Goal: Task Accomplishment & Management: Manage account settings

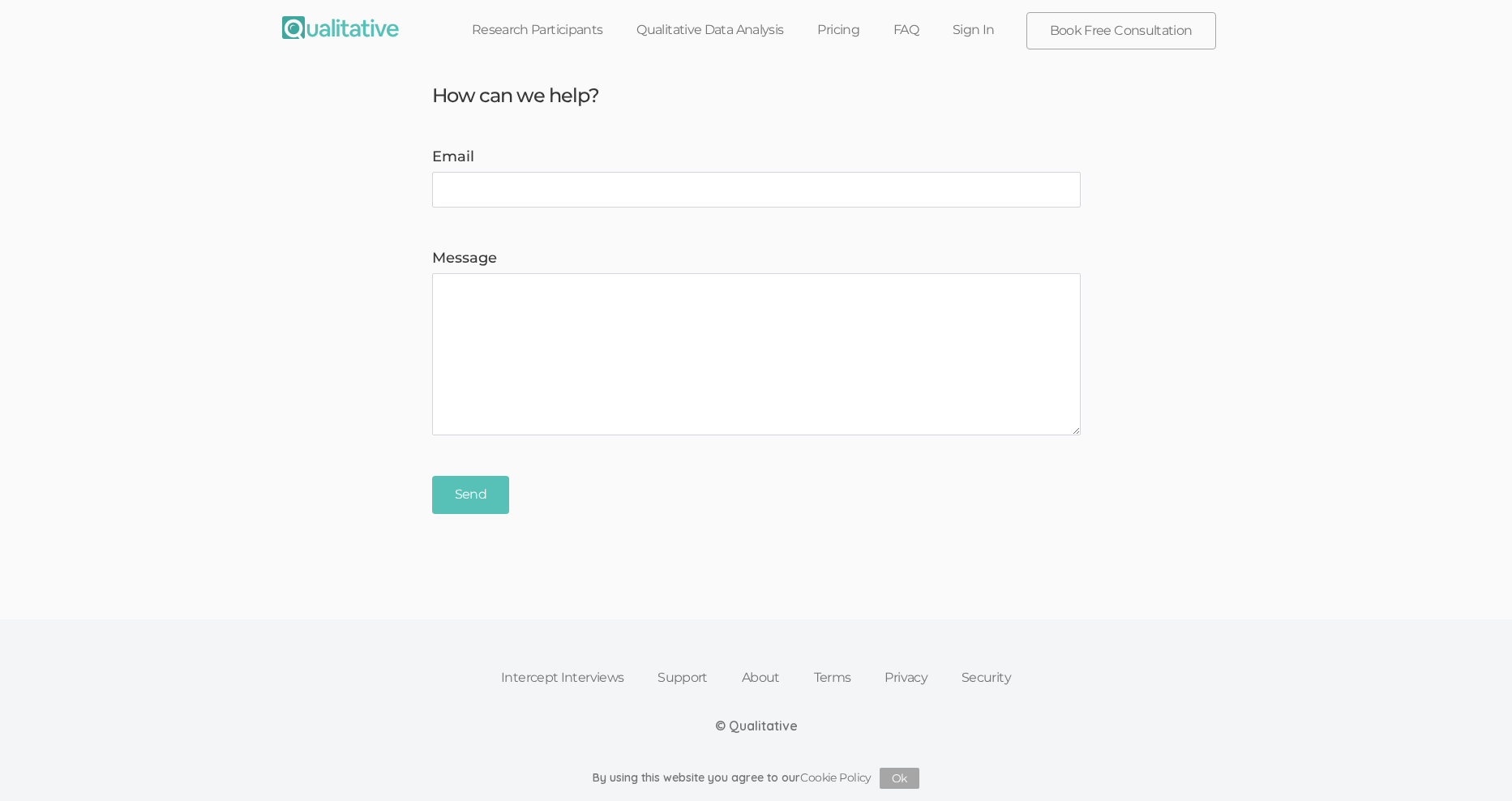
click at [992, 23] on link "Sign In" at bounding box center [974, 30] width 76 height 36
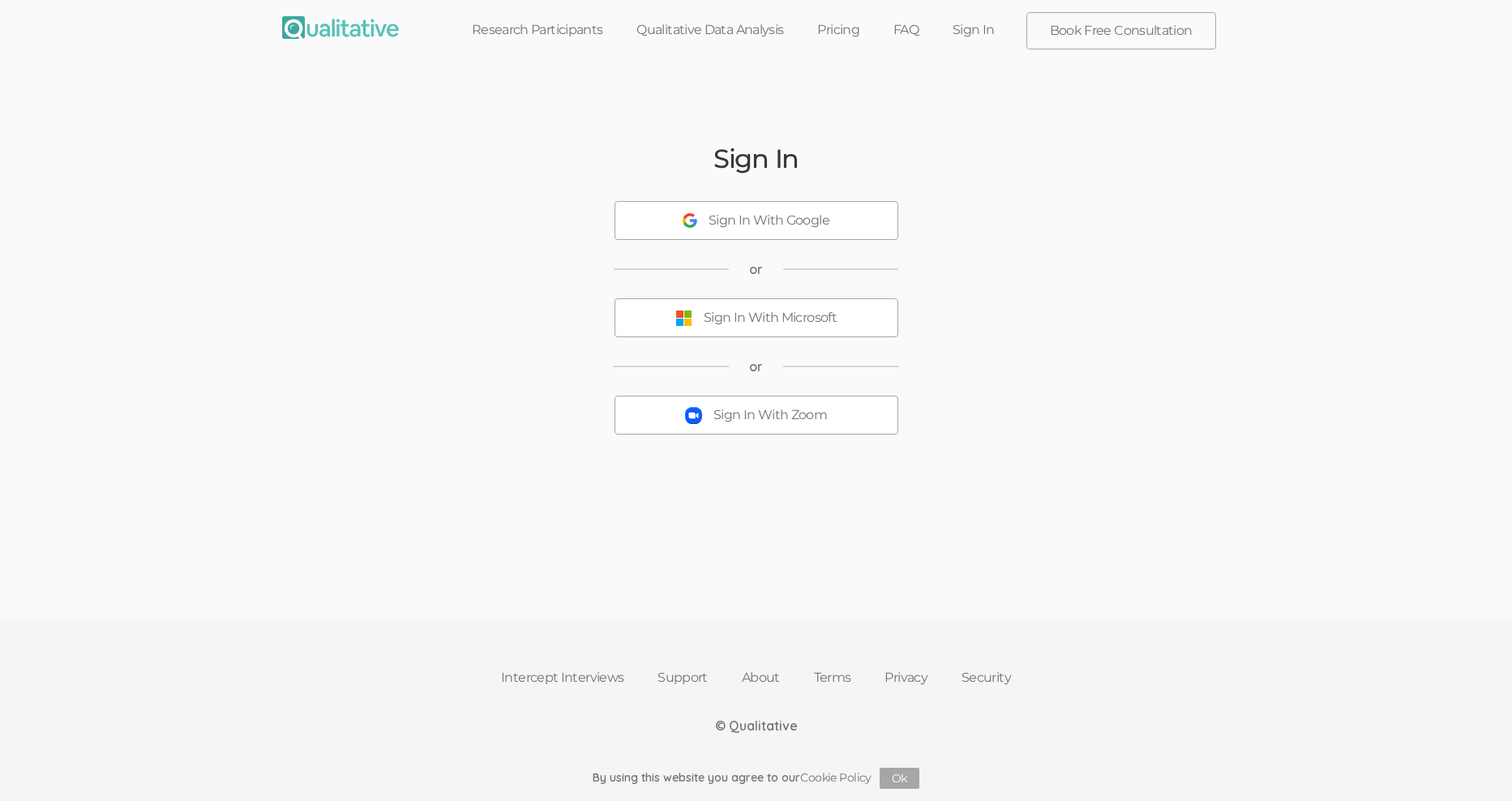
click at [767, 419] on div "Sign In With Zoom" at bounding box center [771, 416] width 114 height 19
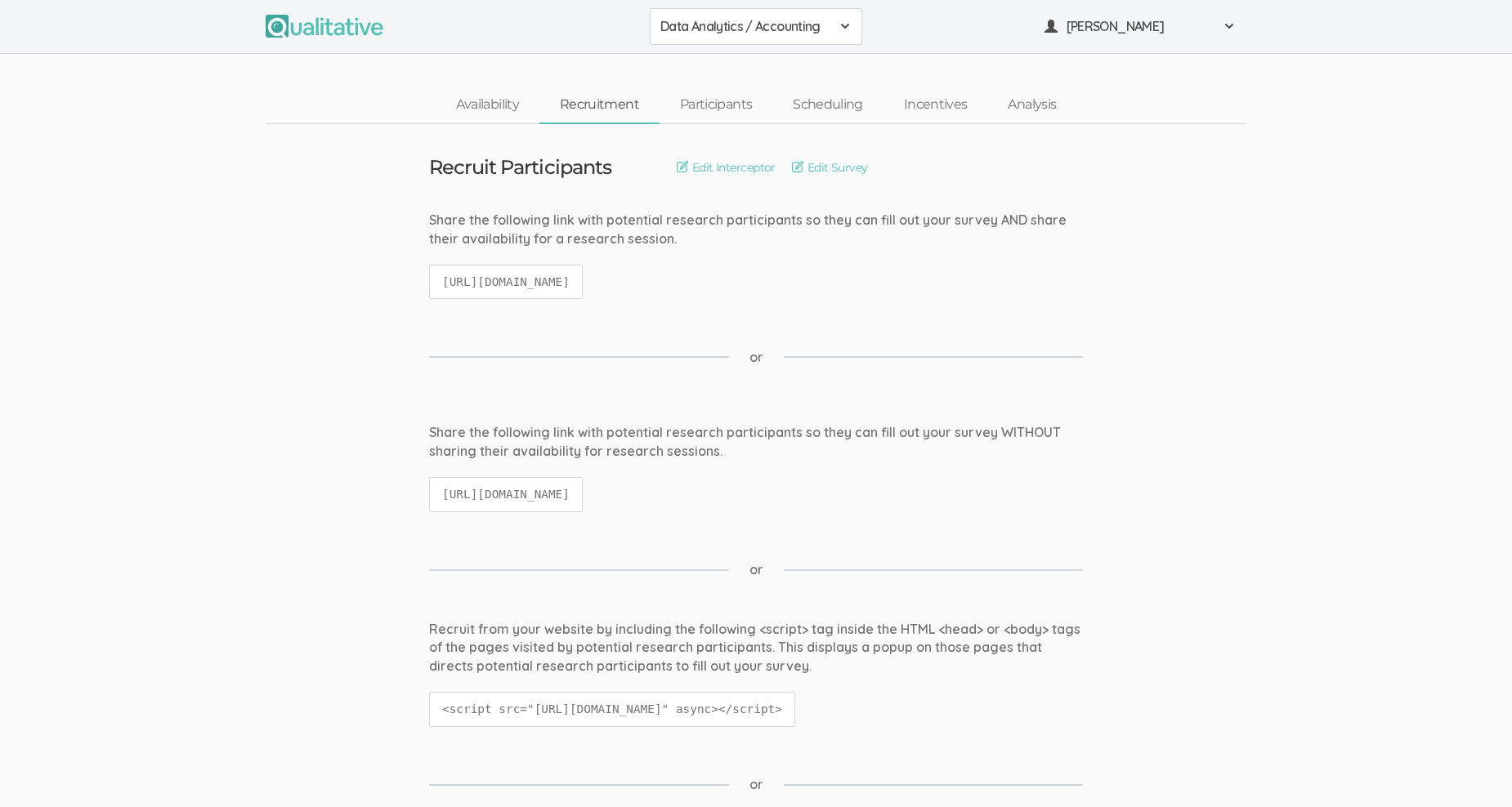
click at [817, 20] on span "Data Analytics / Accounting" at bounding box center [745, 27] width 170 height 19
click at [793, 54] on span "Data Analytics / Non-accounting" at bounding box center [756, 63] width 191 height 19
click at [722, 104] on link "Participants" at bounding box center [715, 104] width 113 height 35
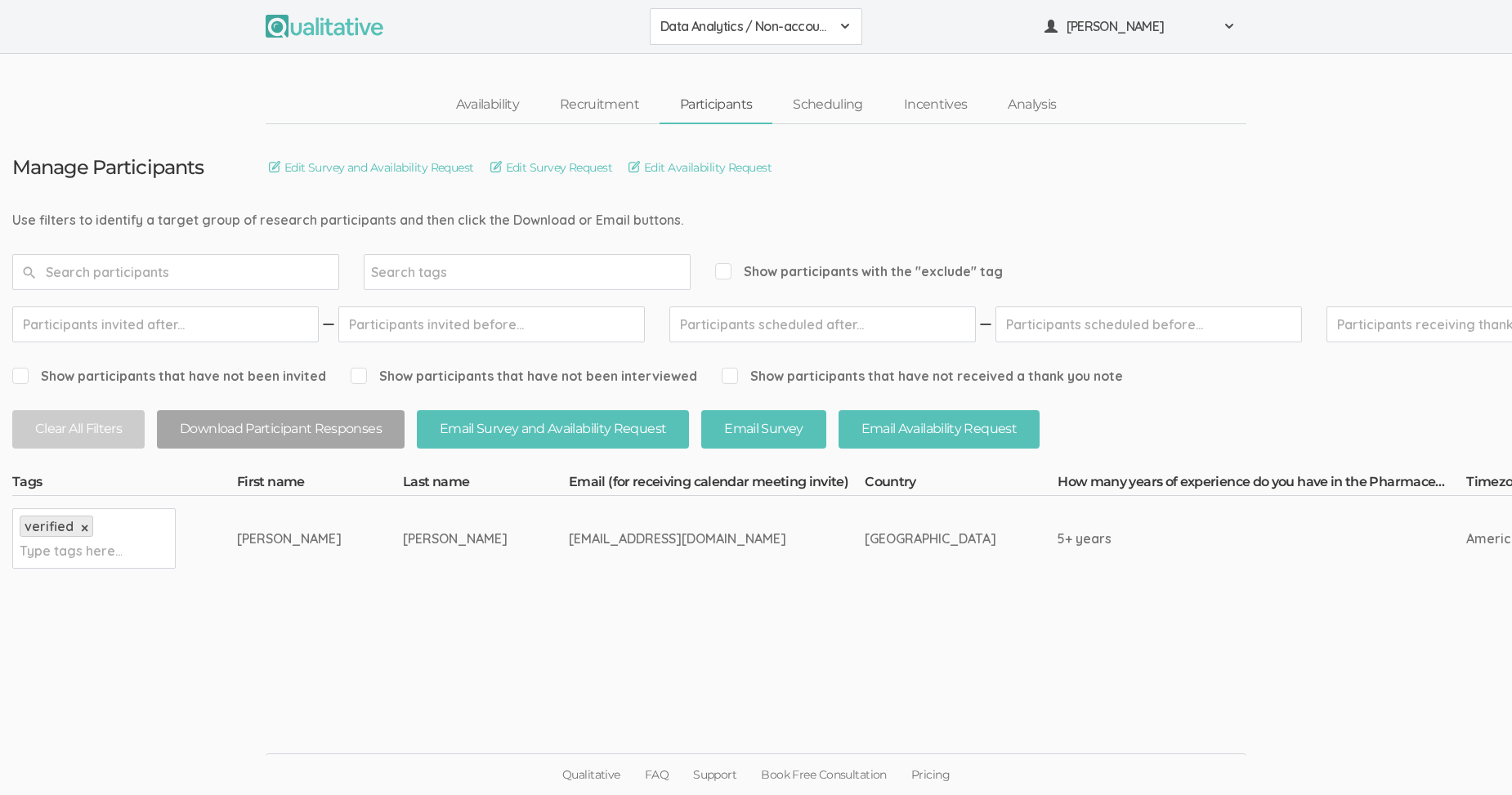
click at [831, 22] on div "Data Analytics / Non-accounting" at bounding box center [756, 27] width 191 height 19
click at [777, 94] on span "Data Analytics / Sr Management" at bounding box center [756, 101] width 191 height 19
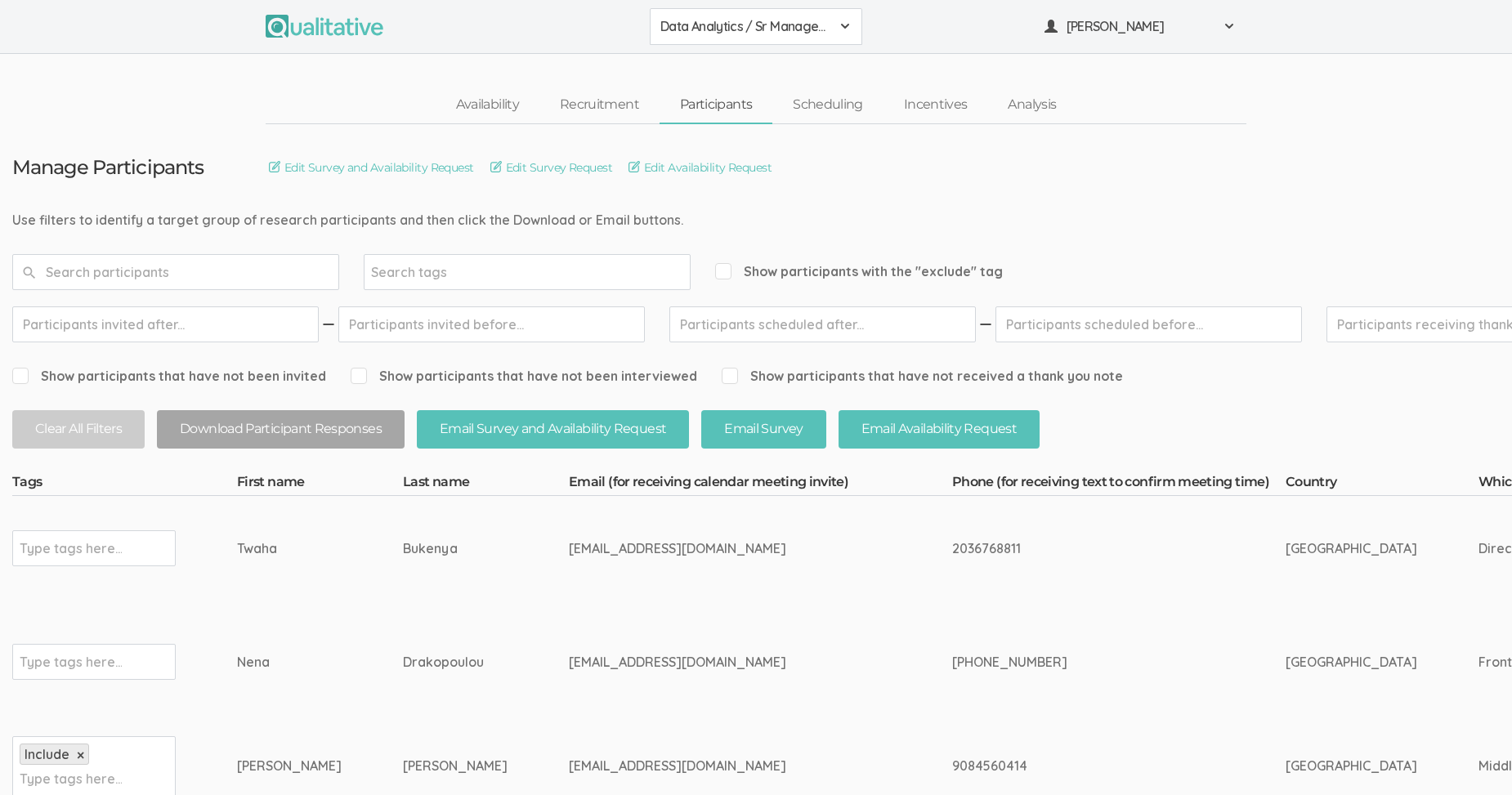
click at [798, 23] on span "Data Analytics / Sr Management" at bounding box center [745, 27] width 170 height 19
click at [783, 59] on span "Data Analytics / Accounting" at bounding box center [756, 63] width 191 height 19
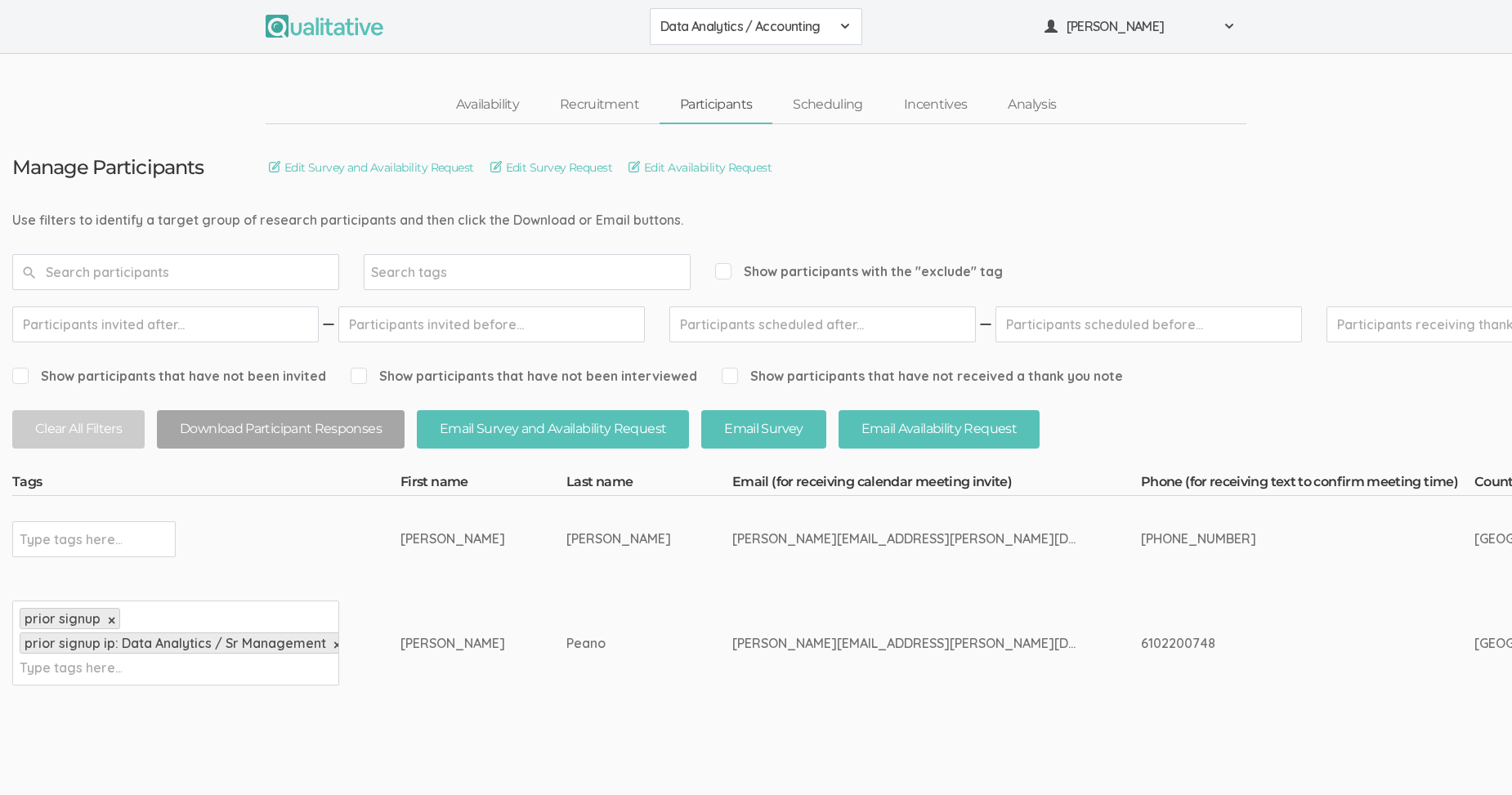
click at [827, 22] on span "Data Analytics / Accounting" at bounding box center [745, 27] width 170 height 19
click at [783, 60] on span "Data Analytics / Non-accounting" at bounding box center [756, 63] width 191 height 19
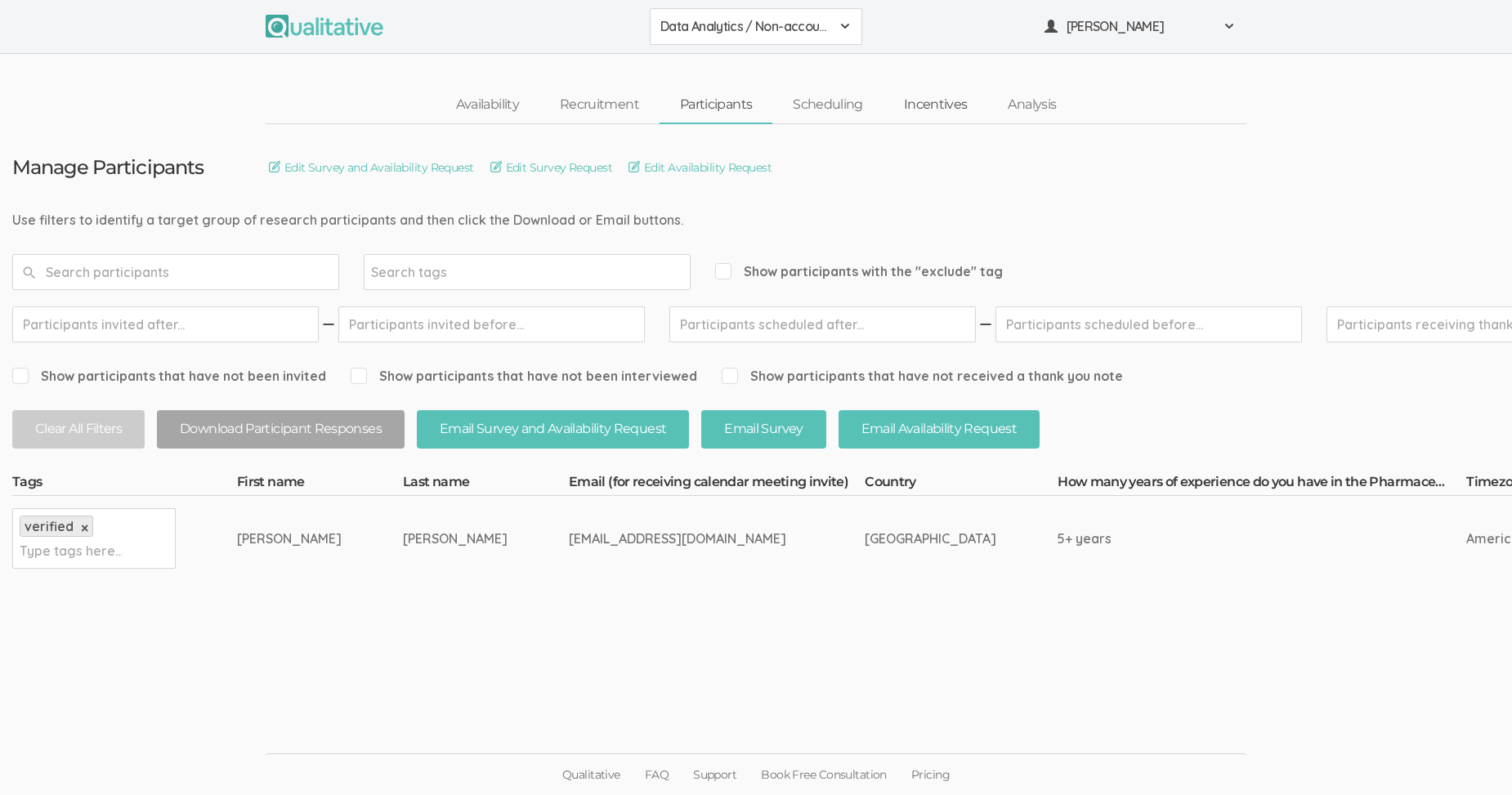
click at [942, 104] on link "Incentives" at bounding box center [935, 104] width 104 height 35
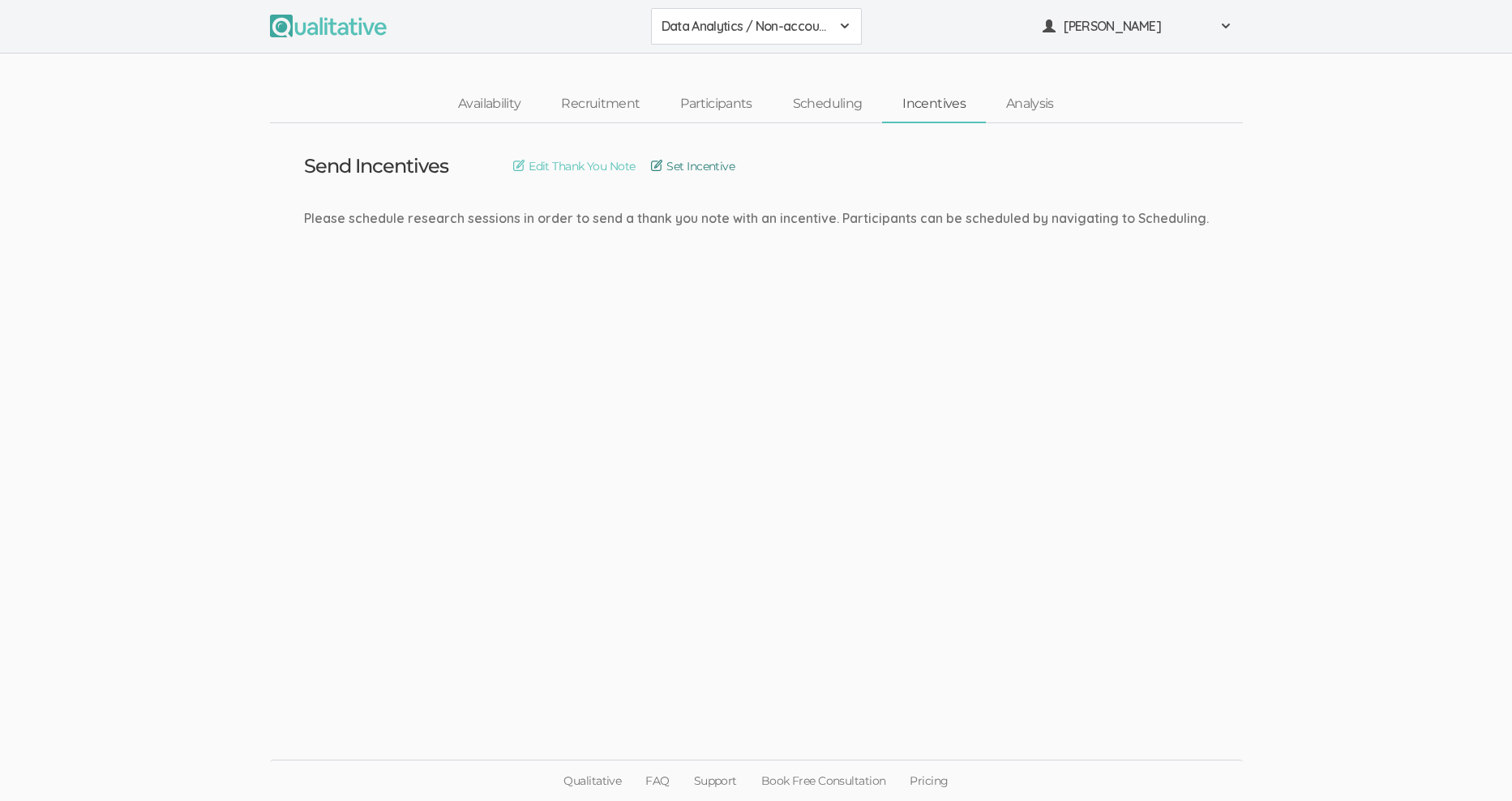
click at [676, 164] on link "Set Incentive" at bounding box center [693, 166] width 84 height 18
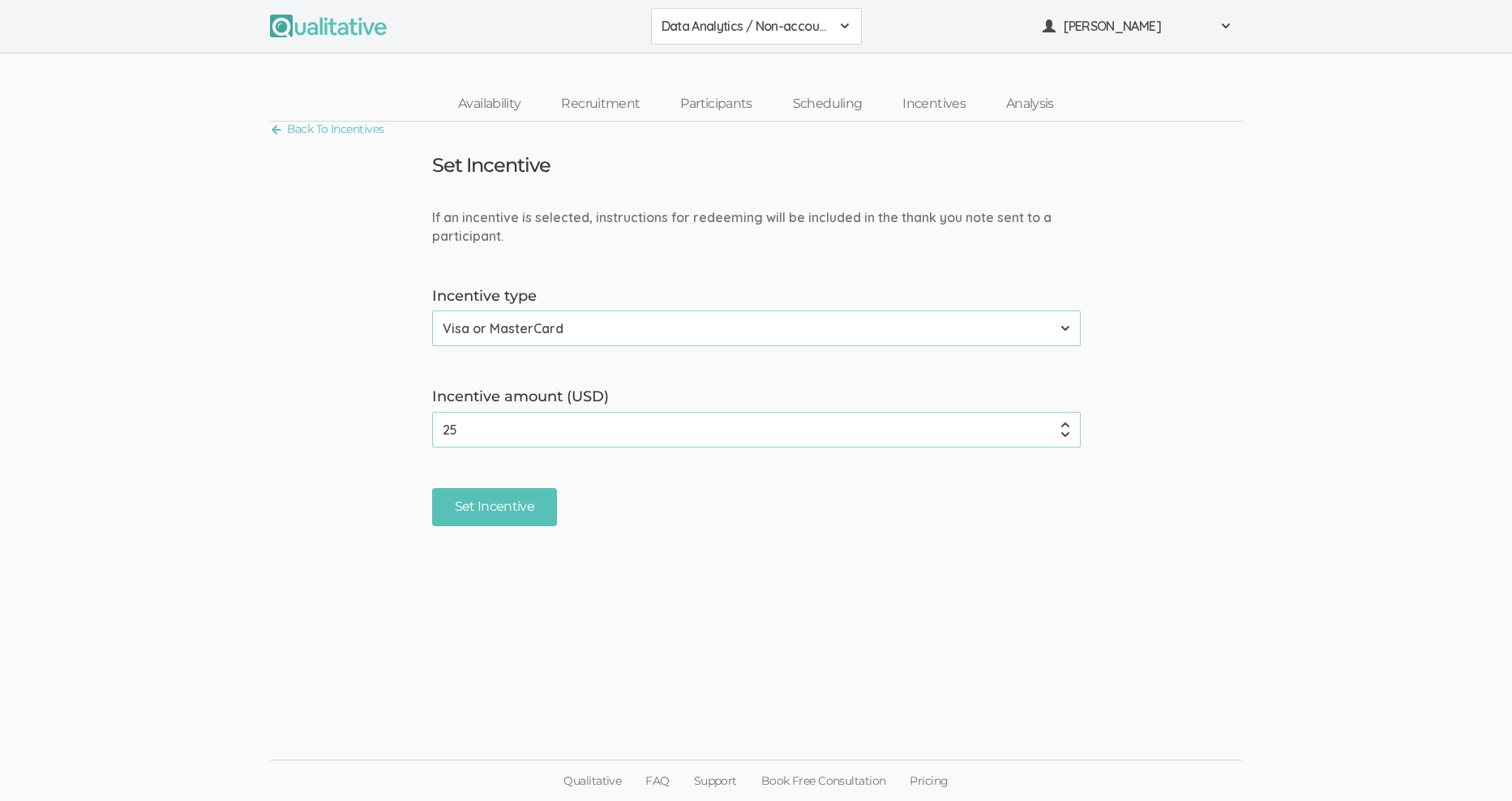
drag, startPoint x: 460, startPoint y: 435, endPoint x: 434, endPoint y: 432, distance: 26.2
click at [435, 433] on input "25" at bounding box center [756, 430] width 649 height 36
type input "40"
click at [459, 504] on input "Set Incentive" at bounding box center [495, 507] width 125 height 38
click at [389, 345] on form "If an incentive is selected, instructions for redeeming will be included in the…" at bounding box center [756, 367] width 1512 height 318
